Goal: Check status

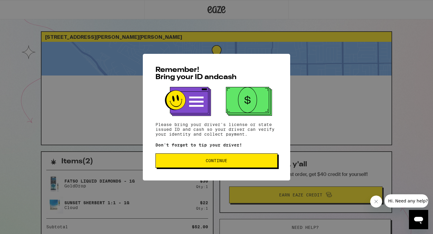
click at [170, 160] on span "Continue" at bounding box center [217, 161] width 112 height 4
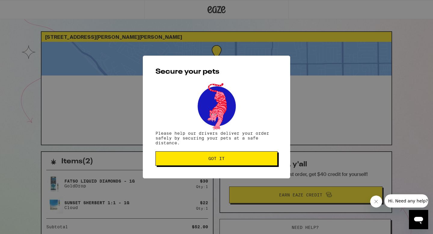
click at [170, 160] on span "Got it" at bounding box center [217, 158] width 112 height 4
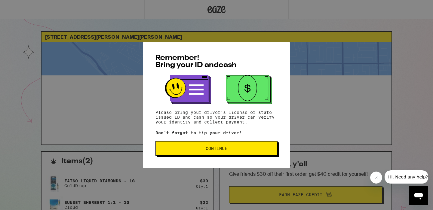
click at [196, 153] on button "Continue" at bounding box center [217, 148] width 122 height 14
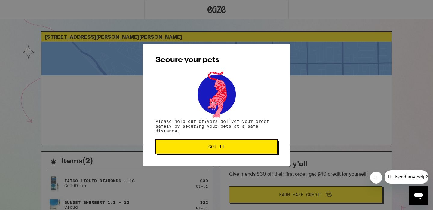
click at [196, 153] on button "Got it" at bounding box center [217, 147] width 122 height 14
